Goal: Register for event/course

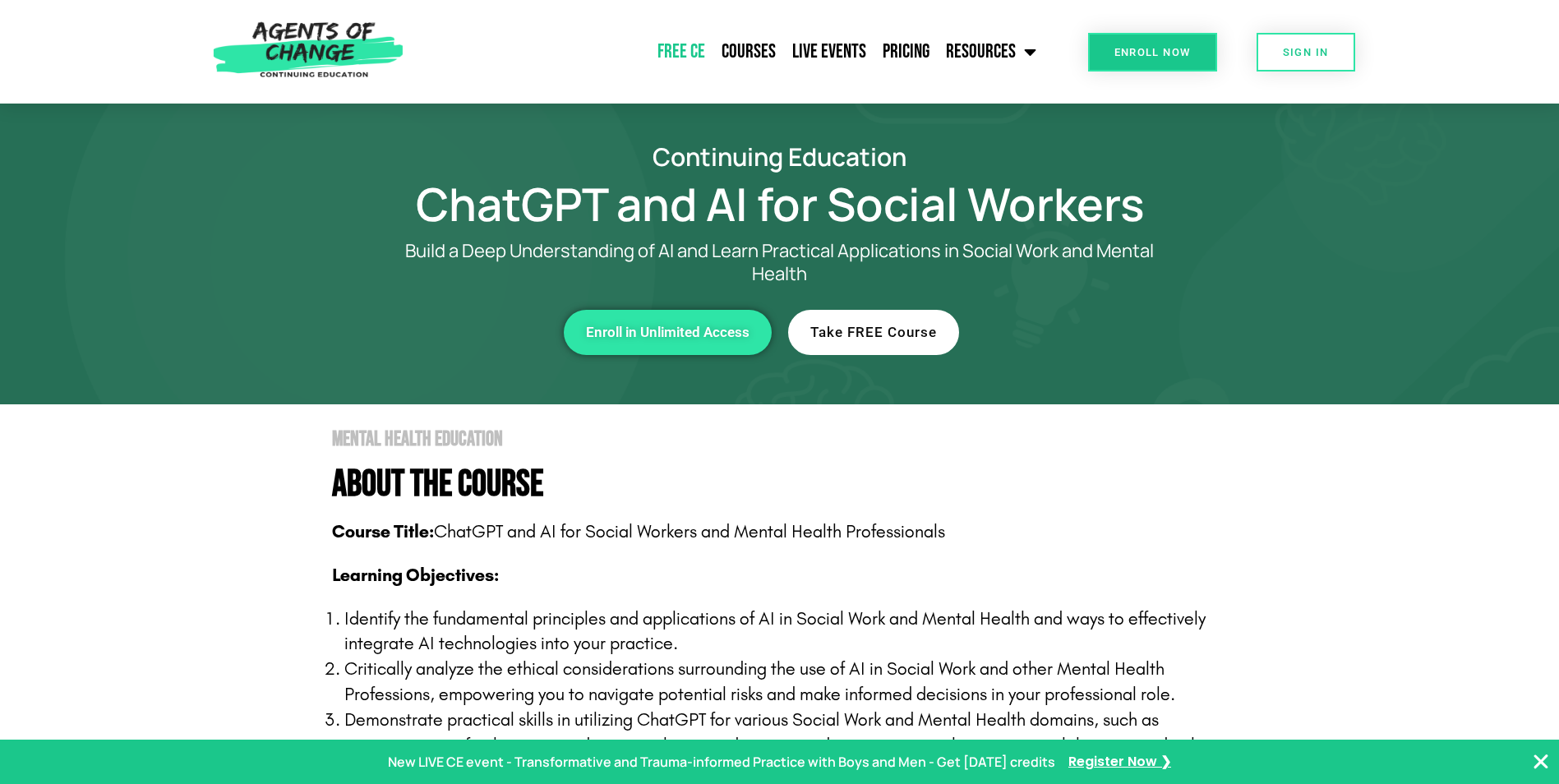
click at [688, 53] on link "Free CE" at bounding box center [681, 52] width 64 height 41
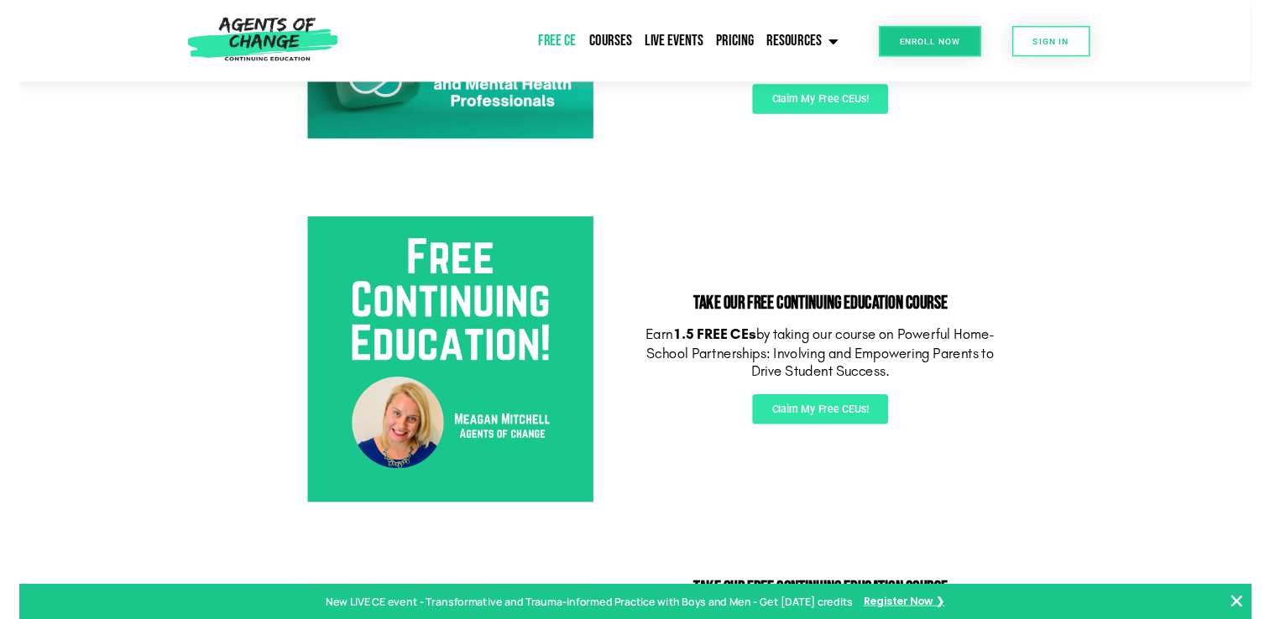
scroll to position [168, 0]
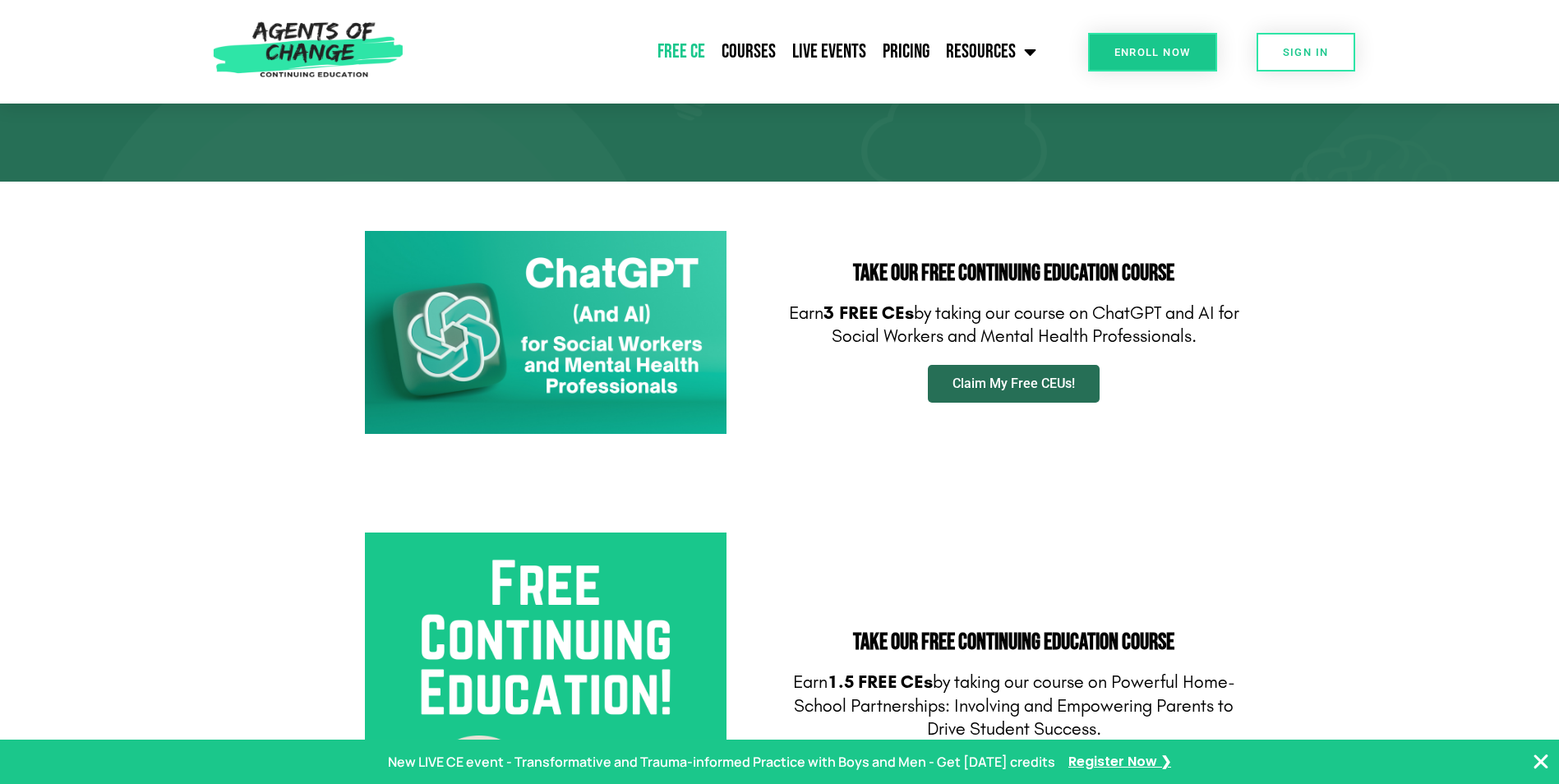
click at [980, 392] on link "Claim My Free CEUs!" at bounding box center [1014, 384] width 171 height 38
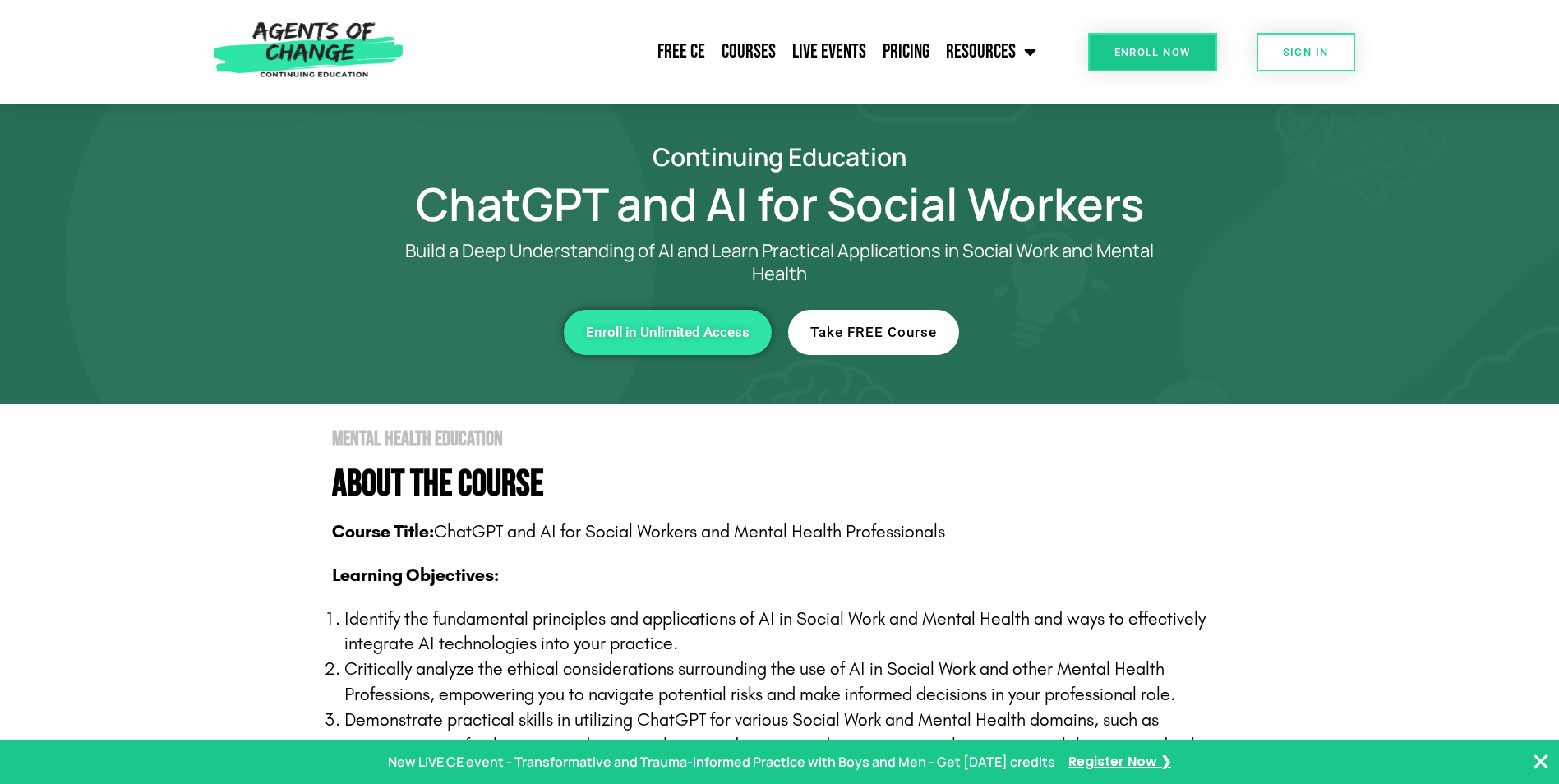
click at [850, 341] on link "Take FREE Course" at bounding box center [874, 332] width 171 height 45
